Goal: Transaction & Acquisition: Purchase product/service

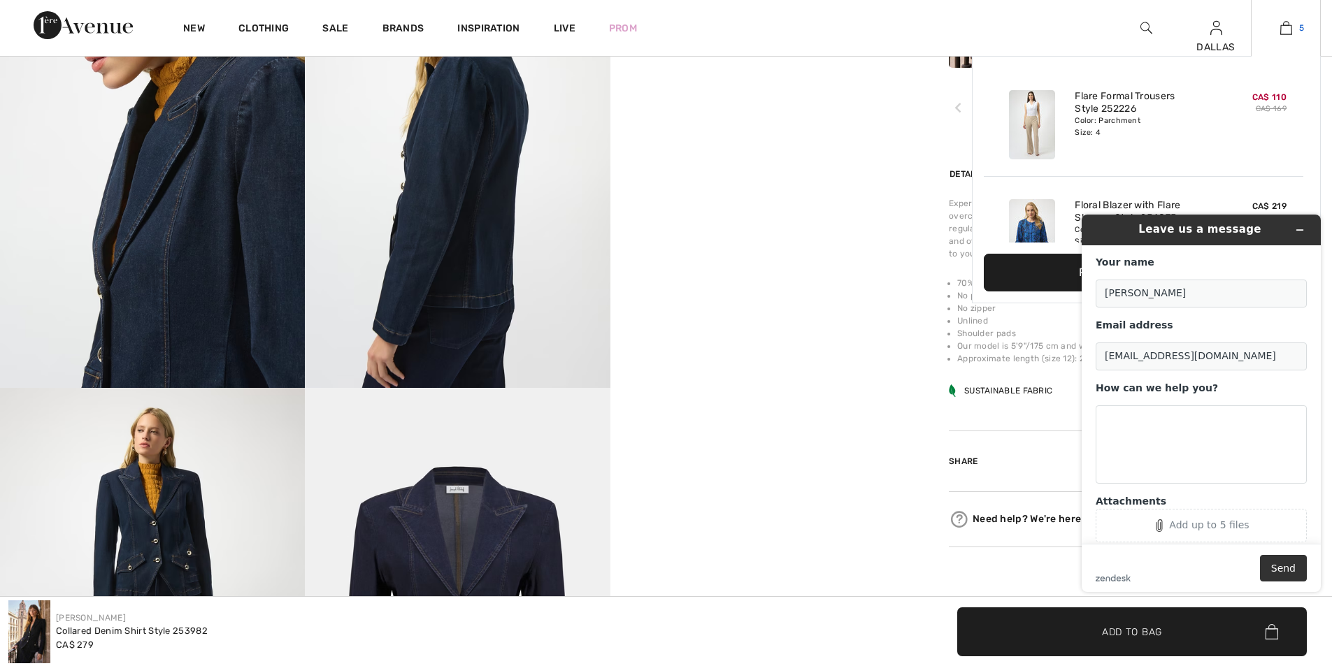
click at [1278, 27] on link "5" at bounding box center [1285, 28] width 69 height 17
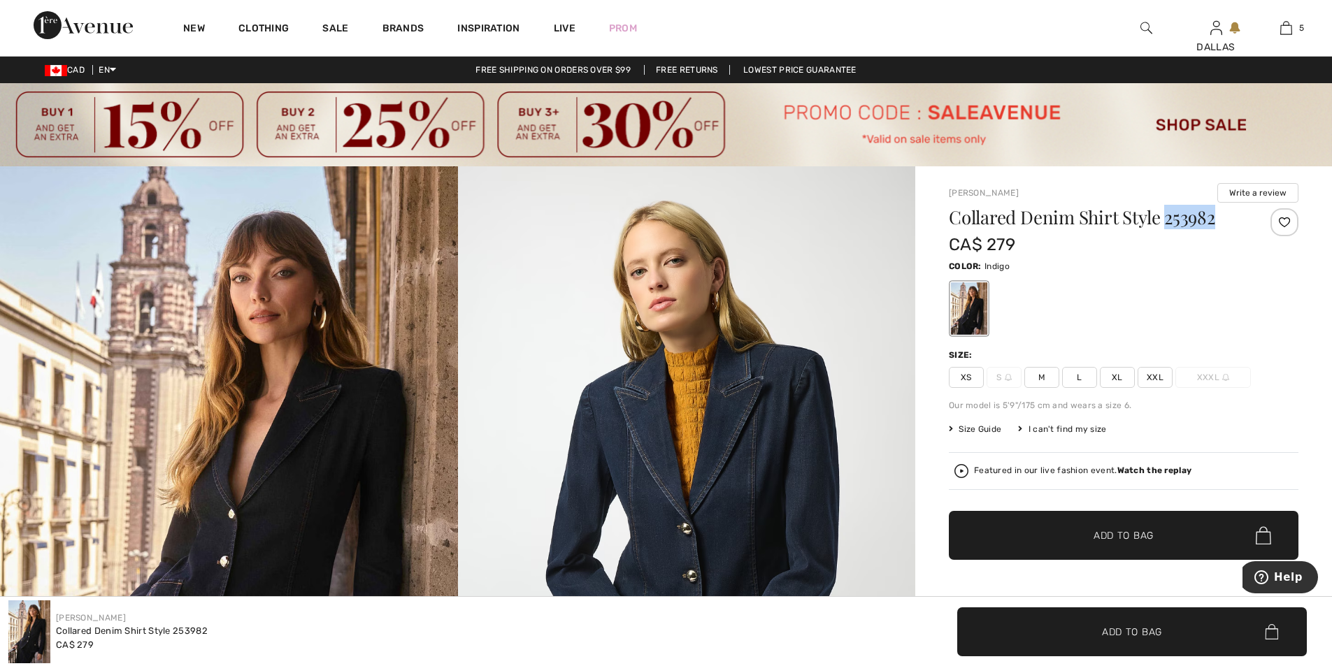
drag, startPoint x: 1167, startPoint y: 211, endPoint x: 1221, endPoint y: 215, distance: 53.2
click at [1221, 215] on h1 "Collared Denim Shirt Style 253982" at bounding box center [1094, 217] width 291 height 18
copy h1 "253982"
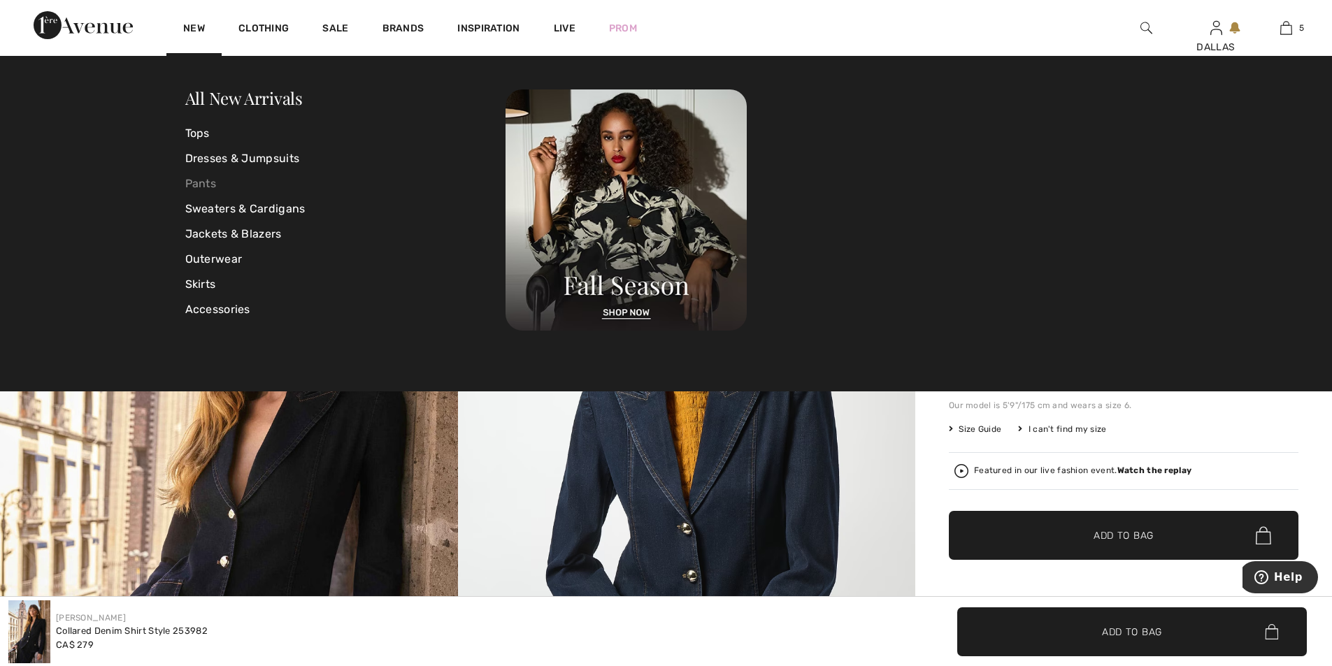
click at [202, 186] on link "Pants" at bounding box center [345, 183] width 321 height 25
